Goal: Transaction & Acquisition: Book appointment/travel/reservation

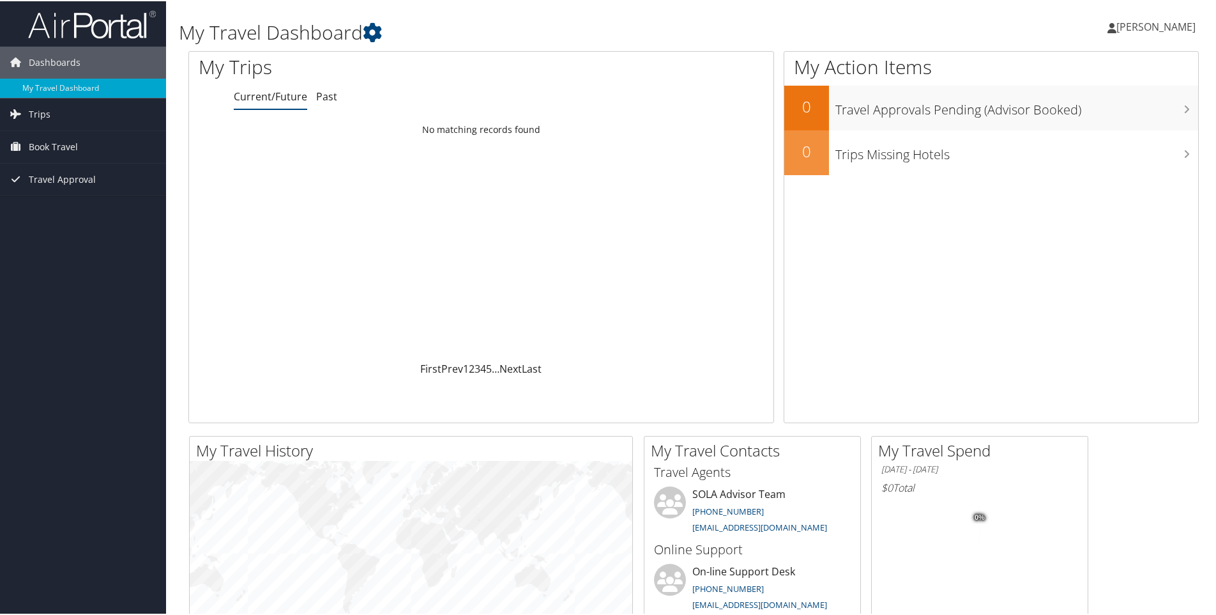
click at [1162, 26] on span "[PERSON_NAME]" at bounding box center [1156, 26] width 79 height 14
click at [1101, 67] on link "My Settings" at bounding box center [1122, 70] width 142 height 22
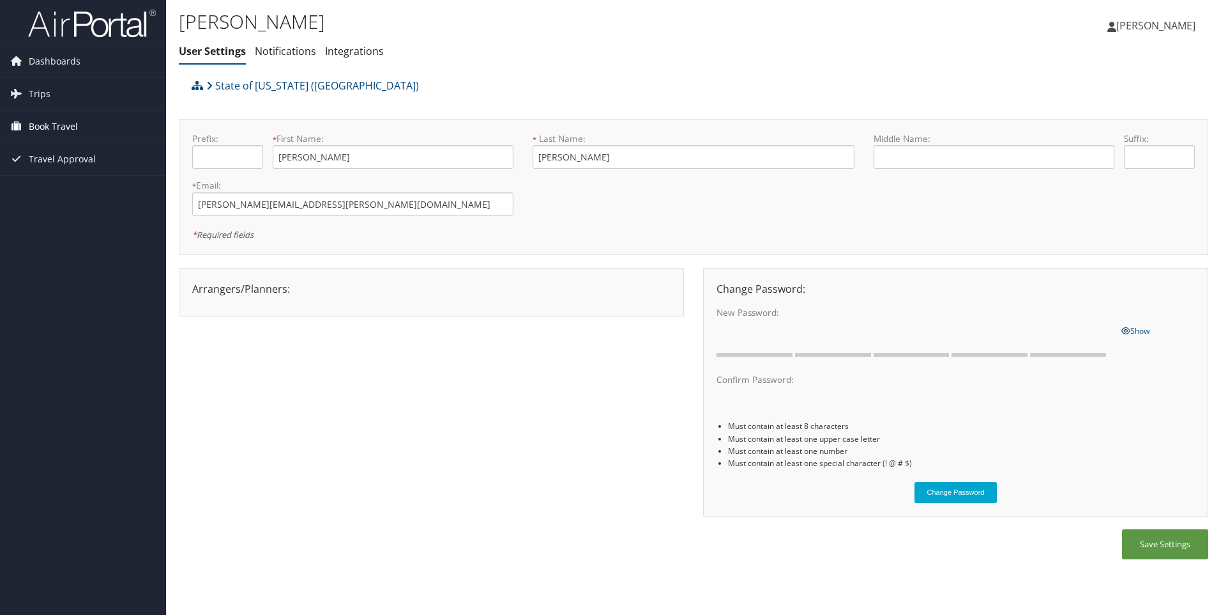
click at [70, 124] on span "Book Travel" at bounding box center [53, 127] width 49 height 32
click at [70, 164] on link "Book/Manage Online Trips" at bounding box center [83, 171] width 166 height 19
click at [1171, 31] on span "[PERSON_NAME]" at bounding box center [1156, 26] width 79 height 14
click at [1103, 212] on link "Sign Out" at bounding box center [1124, 208] width 142 height 22
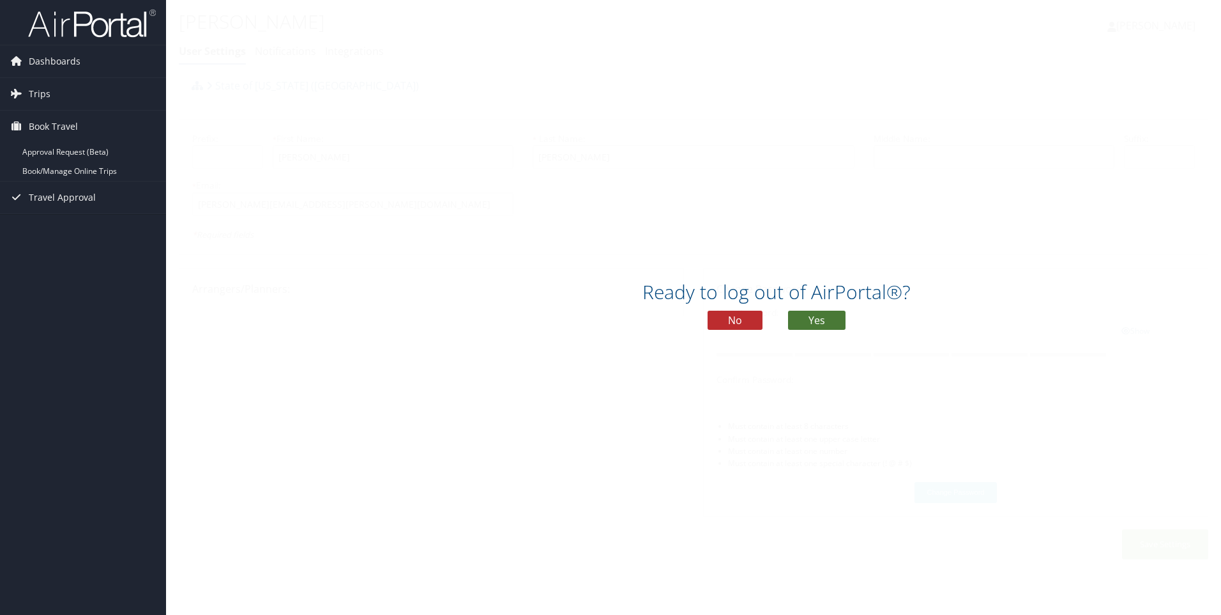
click at [827, 321] on button "Yes" at bounding box center [816, 319] width 57 height 19
